Goal: Task Accomplishment & Management: Use online tool/utility

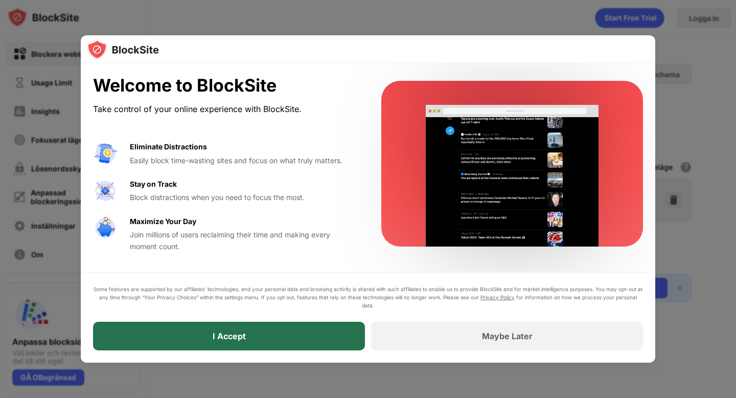
click at [193, 339] on div "I Accept" at bounding box center [229, 336] width 272 height 29
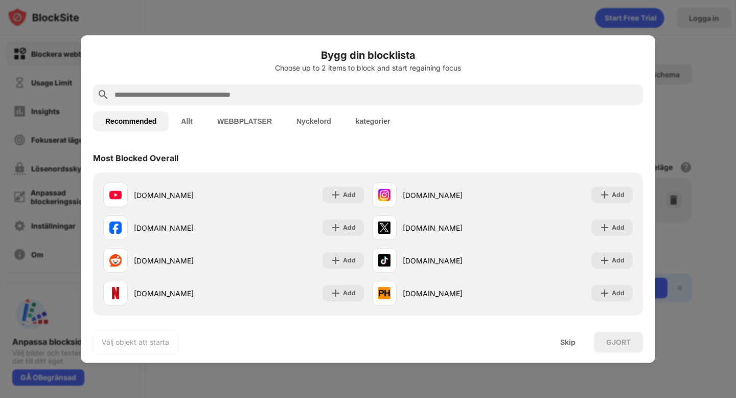
click at [223, 93] on input "text" at bounding box center [377, 94] width 526 height 12
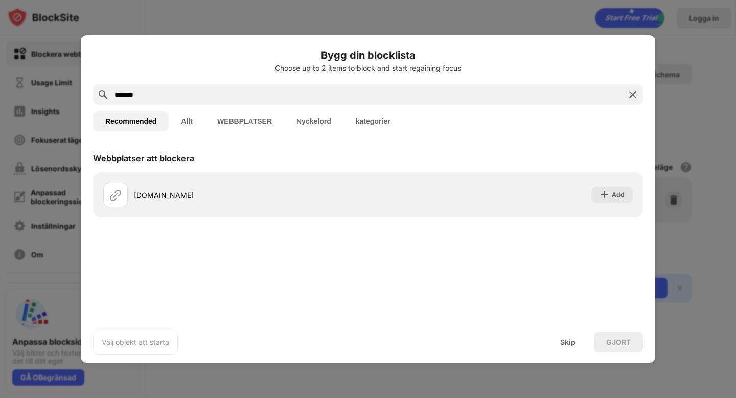
click at [144, 96] on input "*******" at bounding box center [368, 94] width 509 height 12
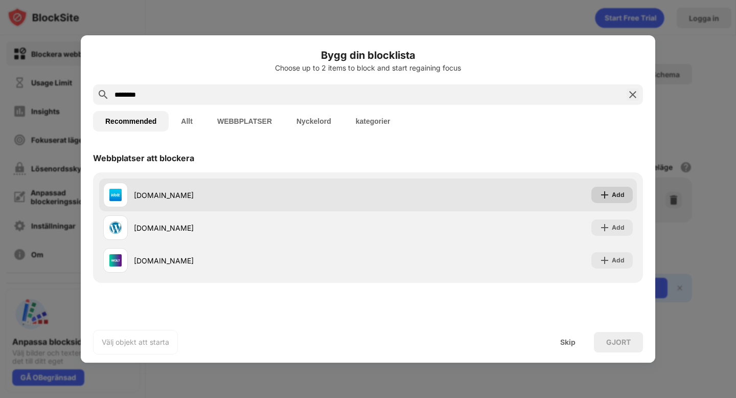
type input "********"
click at [618, 194] on div "Add" at bounding box center [618, 195] width 13 height 10
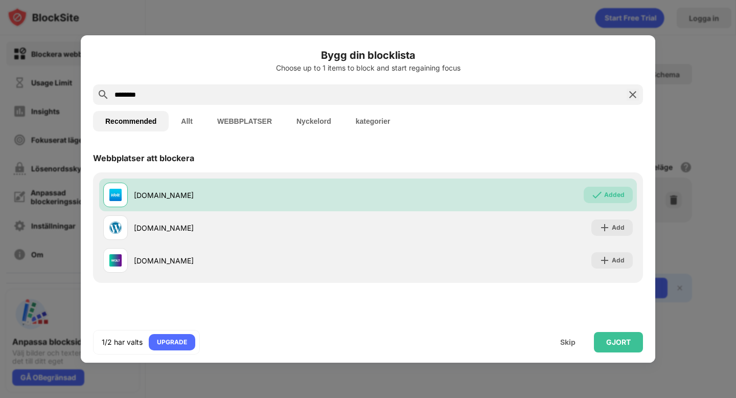
click at [631, 96] on img at bounding box center [633, 94] width 12 height 12
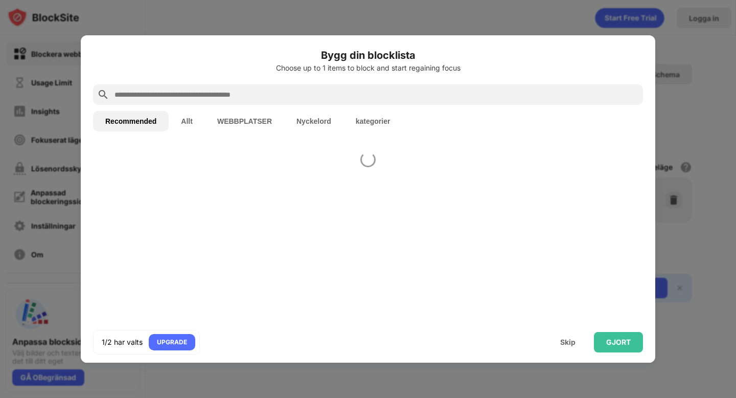
click at [536, 86] on div at bounding box center [368, 94] width 550 height 20
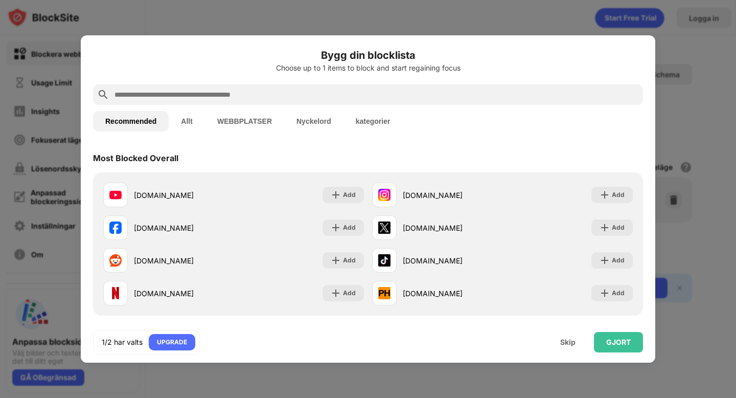
click at [424, 95] on input "text" at bounding box center [377, 94] width 526 height 12
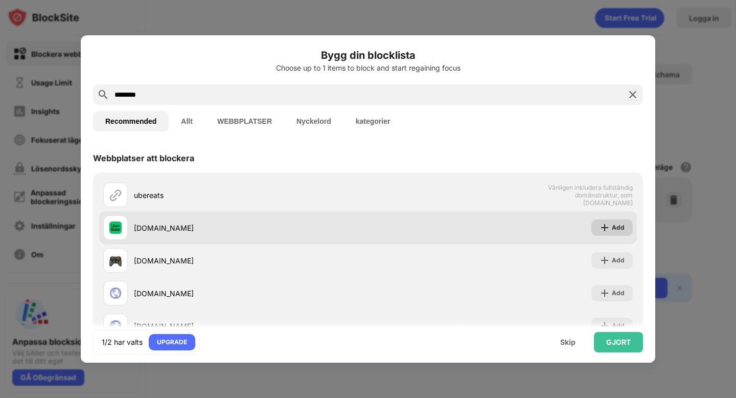
type input "********"
click at [613, 228] on div "Add" at bounding box center [618, 227] width 13 height 10
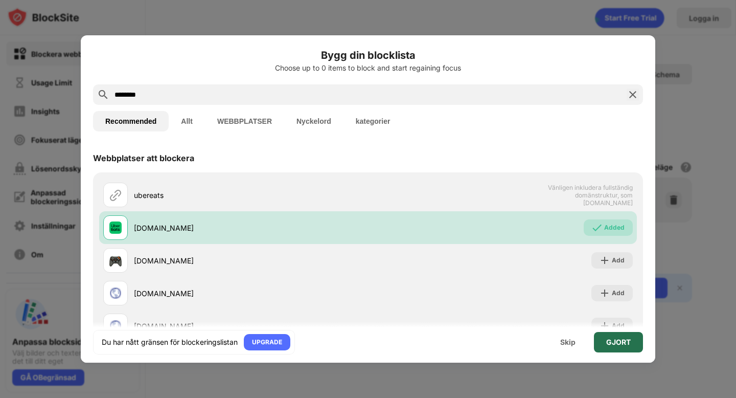
click at [610, 347] on div "GJORT" at bounding box center [618, 342] width 49 height 20
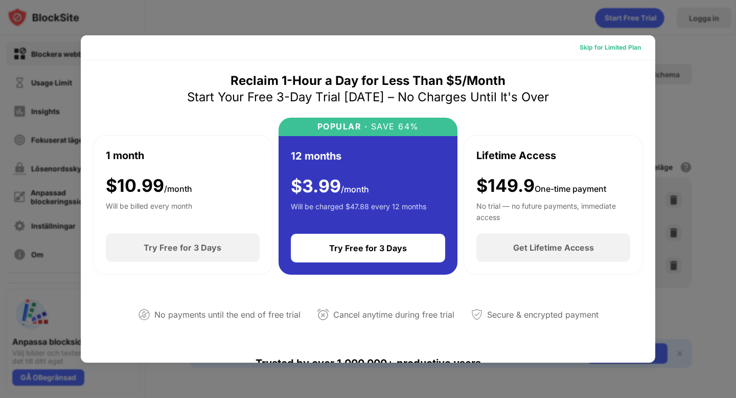
click at [616, 48] on div "Skip for Limited Plan" at bounding box center [610, 47] width 61 height 10
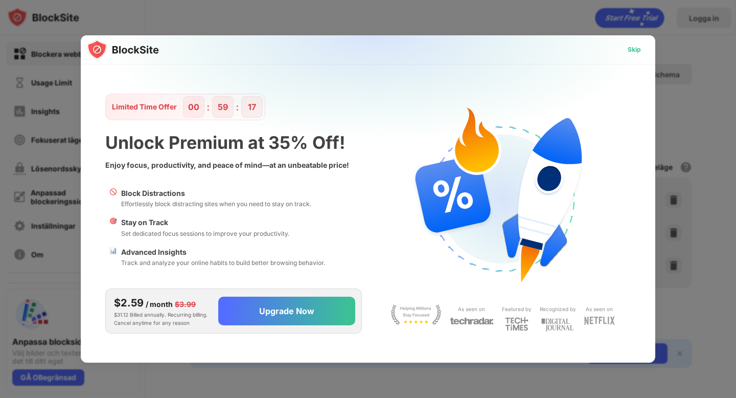
click at [645, 50] on div "Skip" at bounding box center [635, 49] width 30 height 16
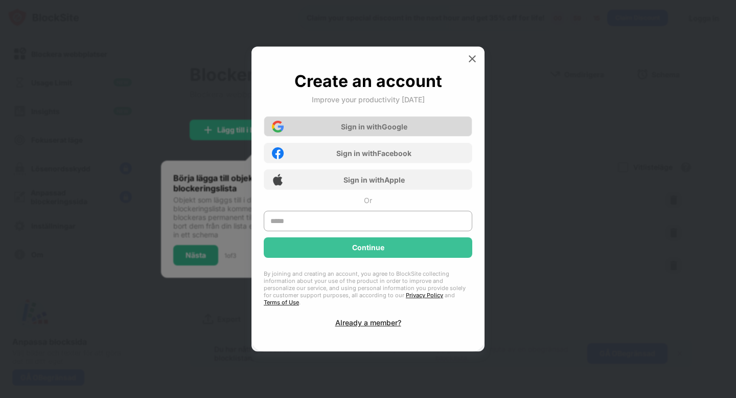
click at [382, 131] on div "Sign in with Google" at bounding box center [374, 126] width 66 height 9
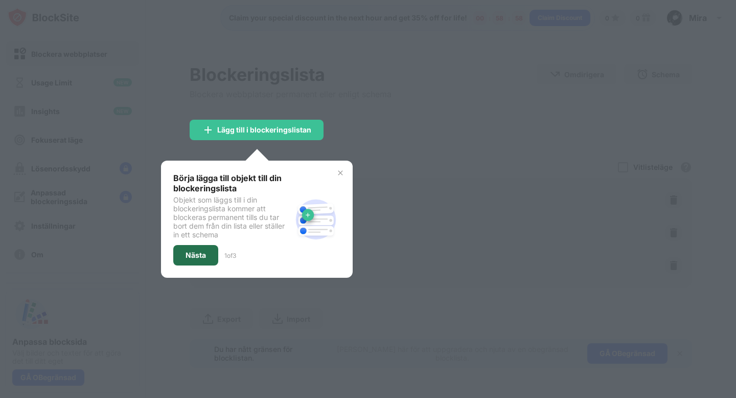
click at [192, 252] on div "Nästa" at bounding box center [196, 255] width 20 height 8
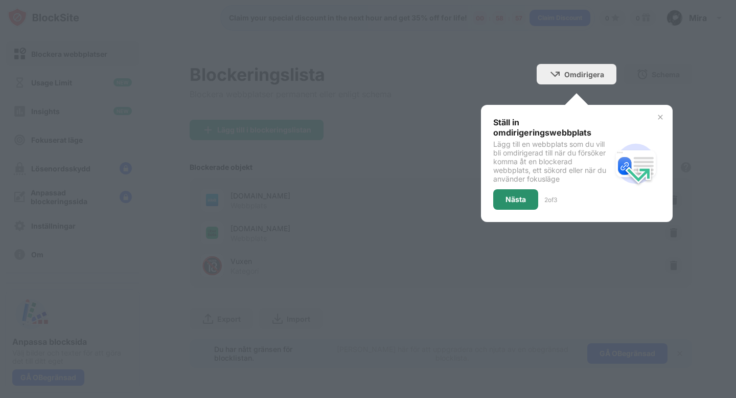
click at [513, 197] on div "Nästa" at bounding box center [516, 199] width 20 height 8
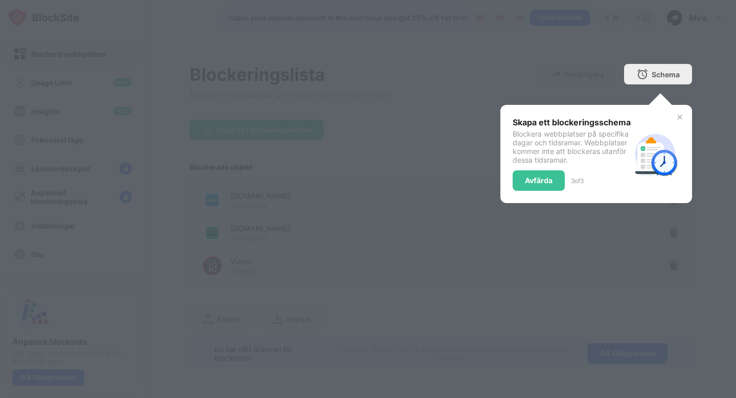
click at [538, 185] on div "Avfärda" at bounding box center [539, 180] width 28 height 8
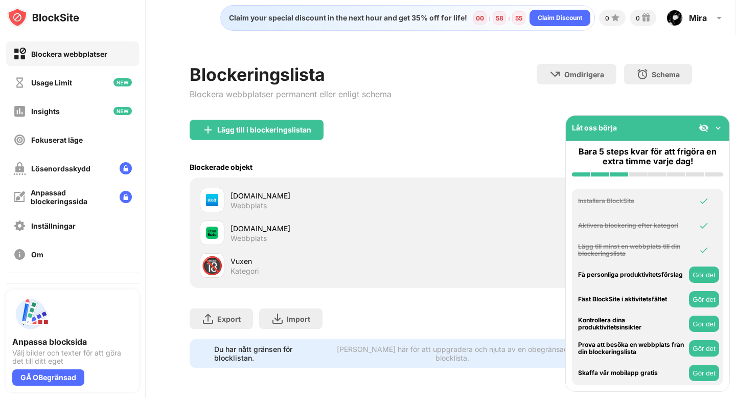
click at [467, 291] on div "Export Exportera filer (endast för webbplatsobjekt) Import Importera filer (end…" at bounding box center [441, 313] width 502 height 51
click at [706, 275] on button "Gör det" at bounding box center [704, 274] width 30 height 16
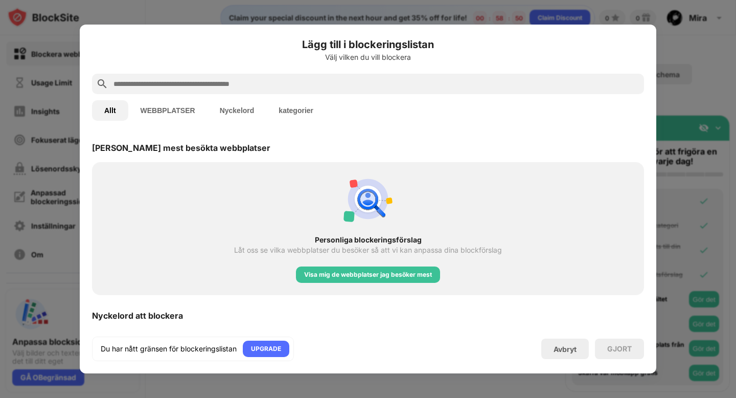
scroll to position [356, 0]
click at [371, 275] on div "Visa mig de webbplatser jag besöker mest" at bounding box center [368, 274] width 128 height 10
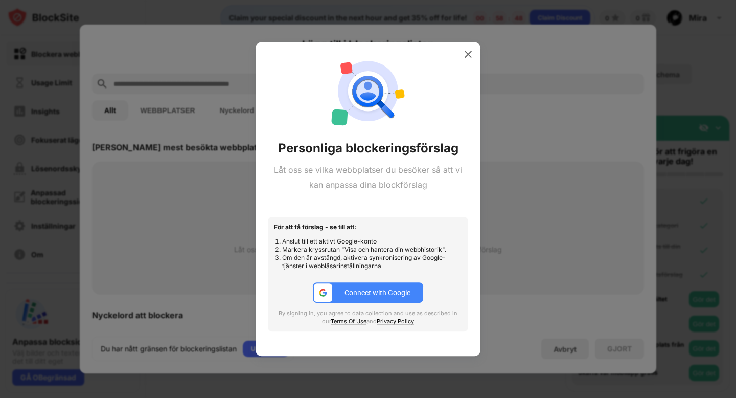
click at [357, 296] on div "Connect with Google" at bounding box center [378, 292] width 66 height 8
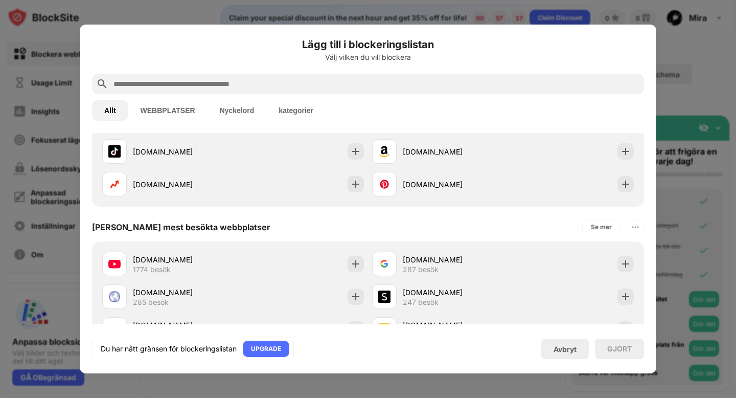
scroll to position [62, 0]
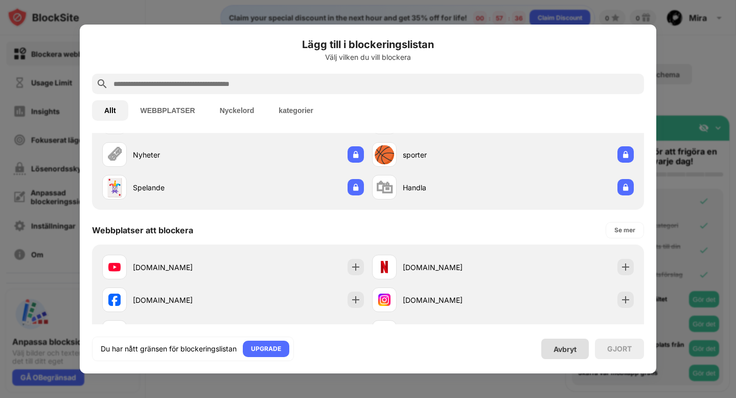
click at [560, 350] on div "Avbryt" at bounding box center [565, 349] width 23 height 9
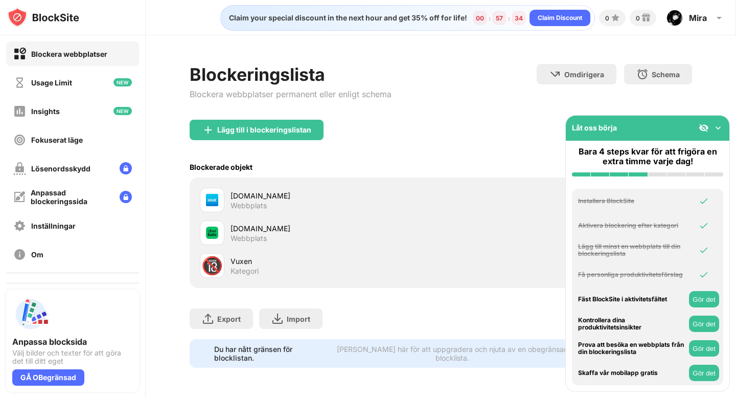
click at [696, 299] on button "Gör det" at bounding box center [704, 299] width 30 height 16
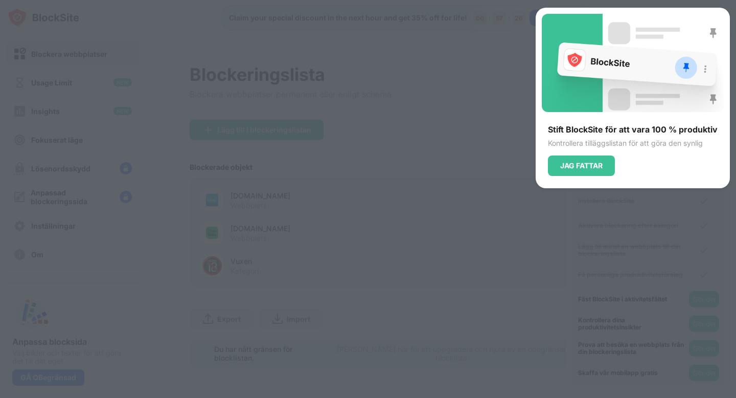
click at [468, 245] on div at bounding box center [368, 199] width 736 height 398
click at [593, 162] on div "JAG FATTAR" at bounding box center [581, 166] width 42 height 8
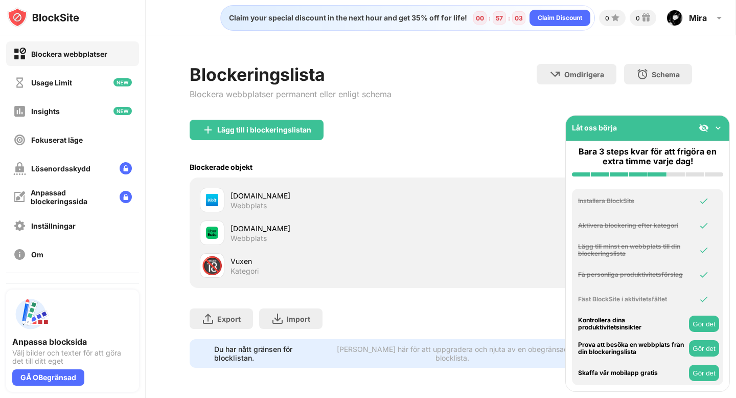
click at [710, 329] on button "Gör det" at bounding box center [704, 324] width 30 height 16
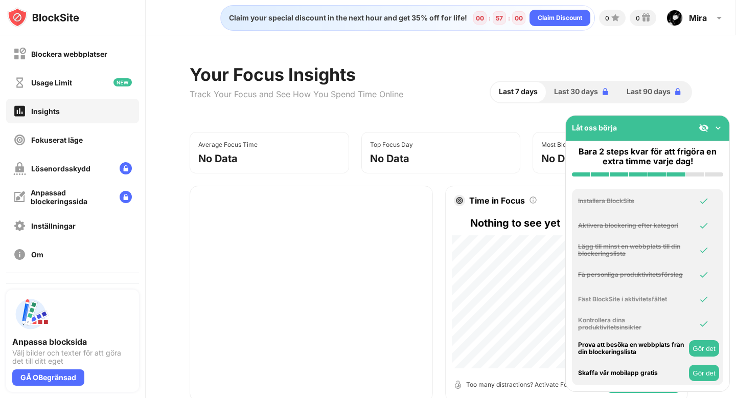
click at [696, 351] on button "Gör det" at bounding box center [704, 348] width 30 height 16
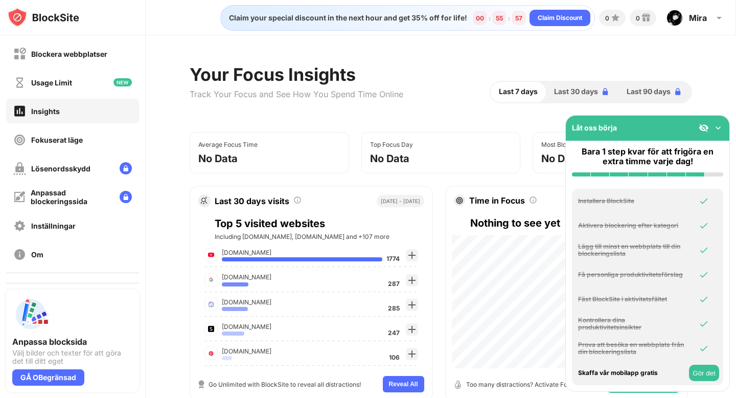
click at [716, 128] on img at bounding box center [718, 128] width 10 height 10
